Goal: Book appointment/travel/reservation

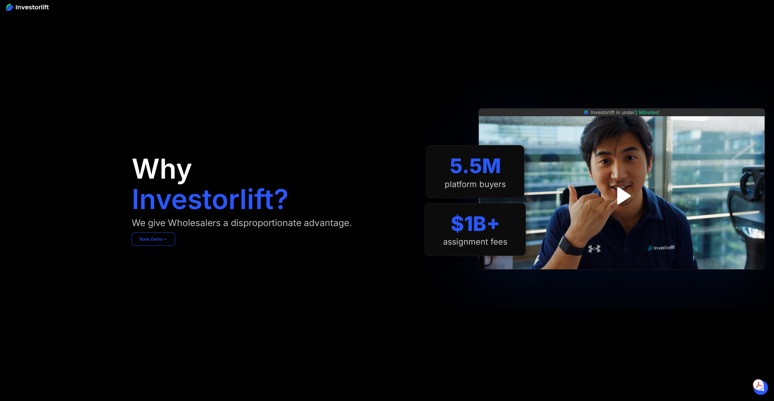
click at [154, 237] on link "Book Demo ➢" at bounding box center [153, 238] width 43 height 13
